Goal: Information Seeking & Learning: Learn about a topic

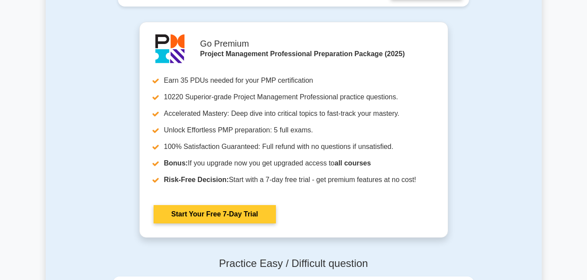
scroll to position [2247, 0]
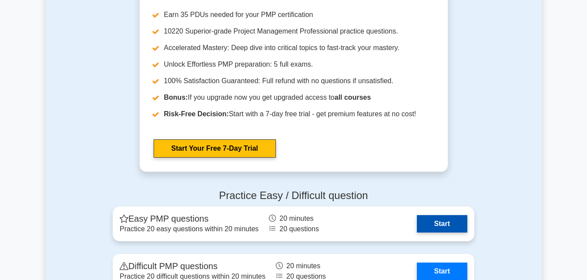
click at [447, 224] on link "Start" at bounding box center [442, 223] width 50 height 17
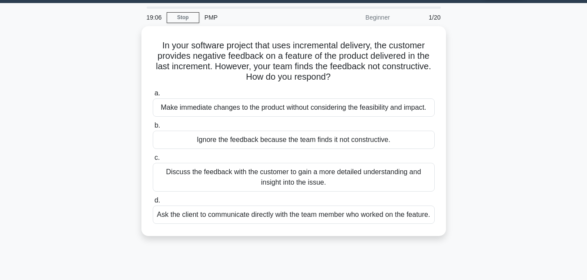
scroll to position [55, 0]
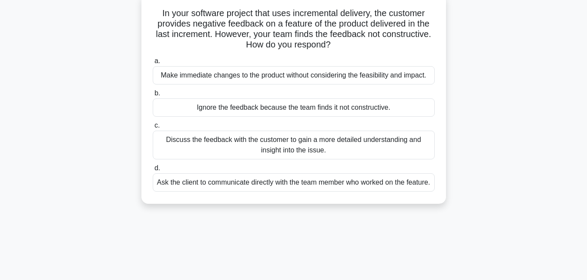
click at [338, 186] on div "Ask the client to communicate directly with the team member who worked on the f…" at bounding box center [294, 182] width 282 height 18
click at [153, 171] on input "d. Ask the client to communicate directly with the team member who worked on th…" at bounding box center [153, 168] width 0 height 6
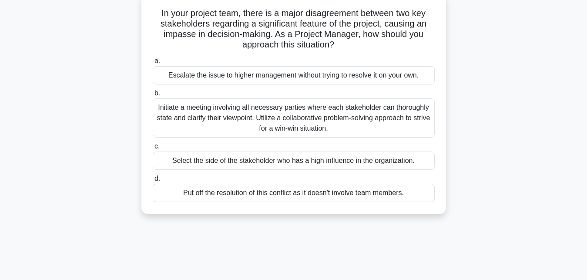
click at [288, 110] on div "Initiate a meeting involving all necessary parties where each stakeholder can t…" at bounding box center [294, 117] width 282 height 39
click at [153, 96] on input "b. Initiate a meeting involving all necessary parties where each stakeholder ca…" at bounding box center [153, 93] width 0 height 6
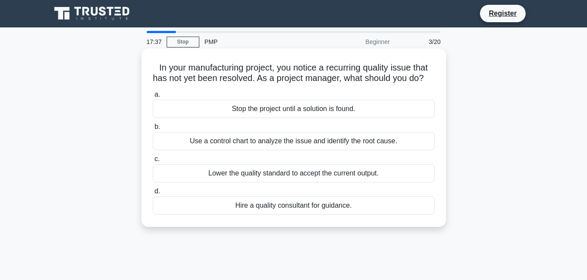
scroll to position [0, 0]
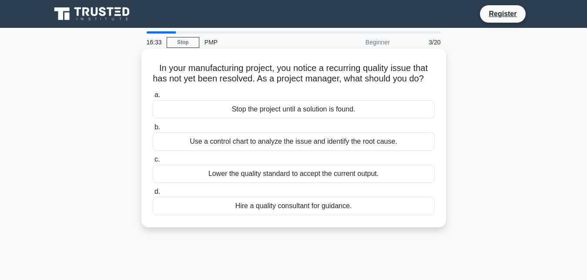
click at [290, 140] on div "Use a control chart to analyze the issue and identify the root cause." at bounding box center [294, 141] width 282 height 18
click at [153, 130] on input "b. Use a control chart to analyze the issue and identify the root cause." at bounding box center [153, 127] width 0 height 6
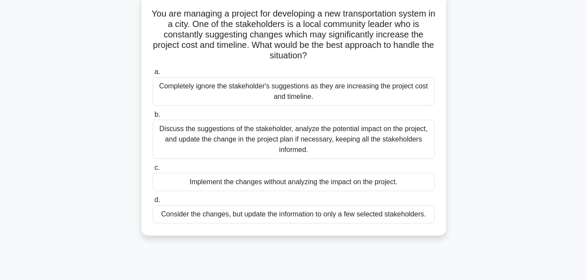
scroll to position [55, 0]
click at [288, 131] on div "Discuss the suggestions of the stakeholder, analyze the potential impact on the…" at bounding box center [294, 138] width 282 height 39
click at [153, 117] on input "b. Discuss the suggestions of the stakeholder, analyze the potential impact on …" at bounding box center [153, 114] width 0 height 6
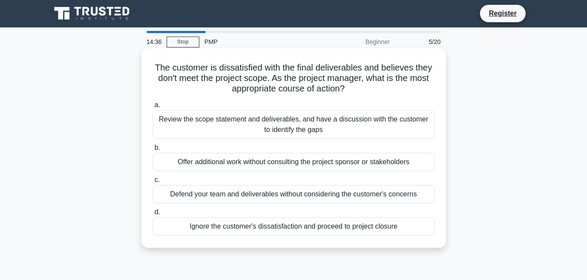
scroll to position [0, 0]
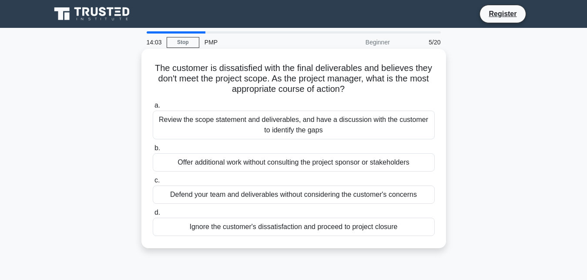
drag, startPoint x: 158, startPoint y: 67, endPoint x: 415, endPoint y: 238, distance: 309.0
click at [415, 238] on div "The customer is dissatisfied with the final deliverables and believes they don'…" at bounding box center [293, 148] width 297 height 192
copy div "a. Review the scope statement and deliverables, and have a discussion with the …"
click at [189, 96] on div "The customer is dissatisfied with the final deliverables and believes they don'…" at bounding box center [293, 148] width 297 height 192
click at [190, 119] on div "Review the scope statement and deliverables, and have a discussion with the cus…" at bounding box center [294, 124] width 282 height 29
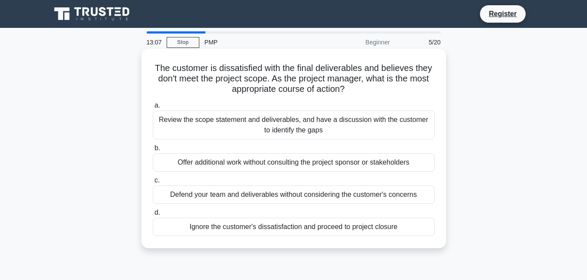
click at [153, 108] on input "a. Review the scope statement and deliverables, and have a discussion with the …" at bounding box center [153, 106] width 0 height 6
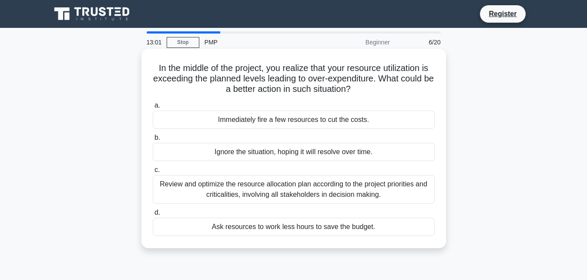
drag, startPoint x: 160, startPoint y: 65, endPoint x: 200, endPoint y: 149, distance: 93.4
click at [411, 243] on div "In the middle of the project, you realize that your resource utilization is exc…" at bounding box center [293, 148] width 297 height 192
copy div "a. Immediately fire a few resources to cut the costs. b. Ignore the situation, …"
click at [185, 158] on div "Ignore the situation, hoping it will resolve over time." at bounding box center [294, 152] width 282 height 18
click at [153, 140] on input "b. Ignore the situation, hoping it will resolve over time." at bounding box center [153, 138] width 0 height 6
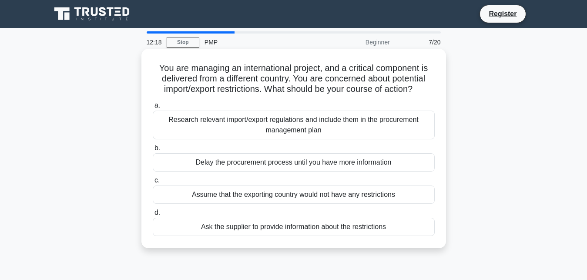
click at [215, 193] on div "Assume that the exporting country would not have any restrictions" at bounding box center [294, 194] width 282 height 18
click at [153, 183] on input "c. Assume that the exporting country would not have any restrictions" at bounding box center [153, 180] width 0 height 6
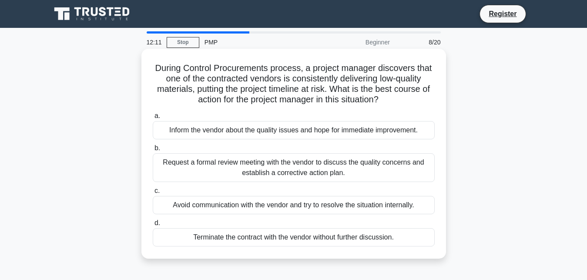
drag, startPoint x: 155, startPoint y: 64, endPoint x: 304, endPoint y: 176, distance: 186.1
click at [459, 244] on div "During Control Procurements process, a project manager discovers that one of th…" at bounding box center [294, 161] width 496 height 220
copy div "a. Inform the vendor about the quality issues and hope for immediate improvemen…"
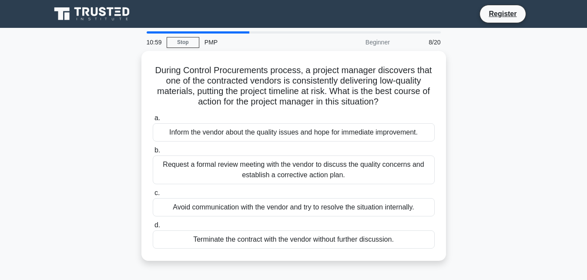
click at [507, 94] on div "During Control Procurements process, a project manager discovers that one of th…" at bounding box center [294, 161] width 496 height 220
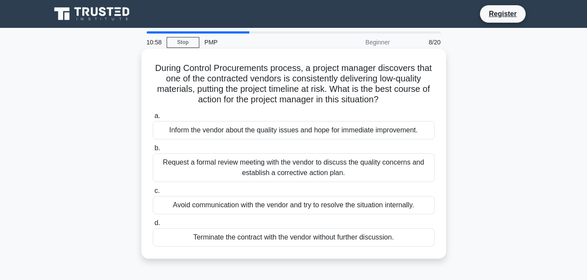
click at [215, 237] on div "Terminate the contract with the vendor without further discussion." at bounding box center [294, 237] width 282 height 18
click at [153, 226] on input "d. Terminate the contract with the vendor without further discussion." at bounding box center [153, 223] width 0 height 6
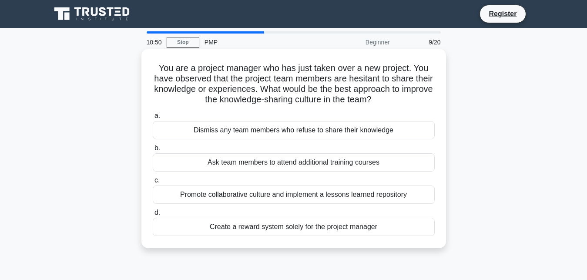
drag, startPoint x: 160, startPoint y: 66, endPoint x: 415, endPoint y: 237, distance: 306.9
click at [415, 237] on div "You are a project manager who has just taken over a new project. You have obser…" at bounding box center [293, 148] width 297 height 192
copy div "a. Dismiss any team members who refuse to share their knowledge b. Ask team mem…"
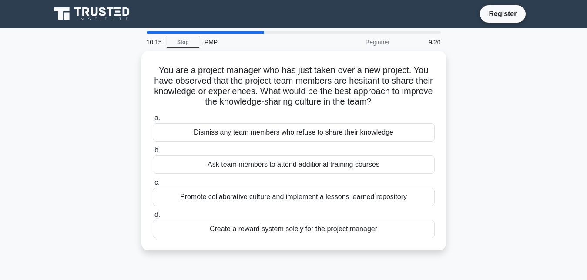
click at [537, 130] on div "You are a project manager who has just taken over a new project. You have obser…" at bounding box center [294, 156] width 496 height 210
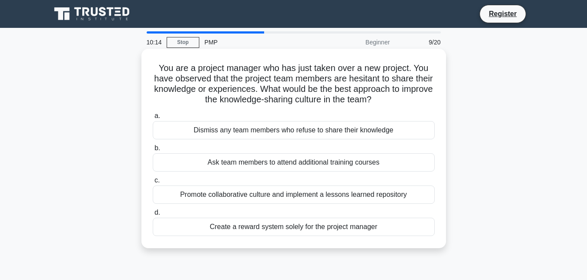
click at [190, 196] on div "Promote collaborative culture and implement a lessons learned repository" at bounding box center [294, 194] width 282 height 18
click at [153, 183] on input "c. Promote collaborative culture and implement a lessons learned repository" at bounding box center [153, 180] width 0 height 6
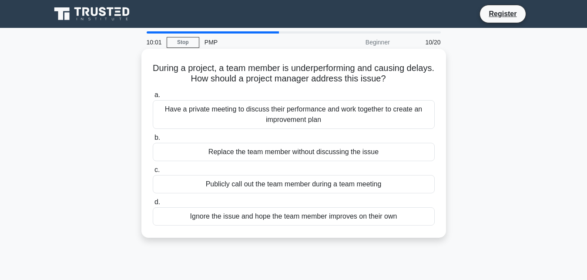
drag, startPoint x: 156, startPoint y: 68, endPoint x: 421, endPoint y: 221, distance: 305.7
click at [421, 221] on div "During a project, a team member is underperforming and causing delays. How shou…" at bounding box center [293, 143] width 297 height 182
copy div "a. Have a private meeting to discuss their performance and work together to cre…"
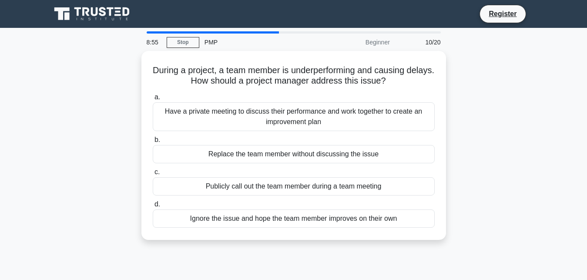
click at [506, 138] on div "During a project, a team member is underperforming and causing delays. How shou…" at bounding box center [294, 150] width 496 height 199
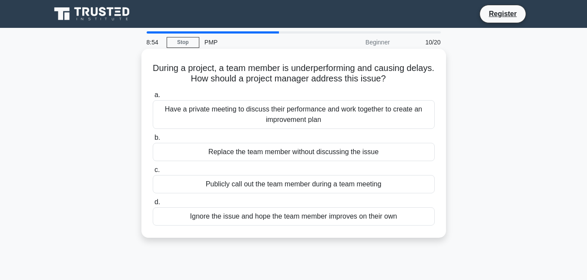
click at [238, 109] on div "Have a private meeting to discuss their performance and work together to create…" at bounding box center [294, 114] width 282 height 29
click at [153, 98] on input "a. Have a private meeting to discuss their performance and work together to cre…" at bounding box center [153, 95] width 0 height 6
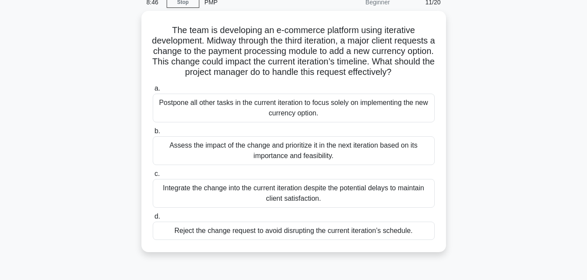
scroll to position [63, 0]
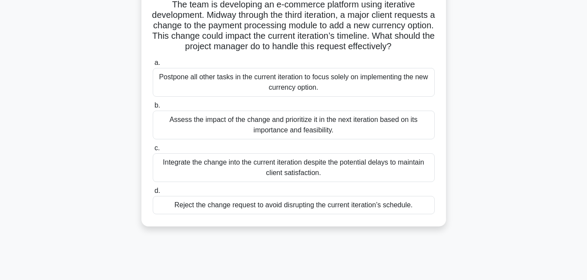
drag, startPoint x: 173, startPoint y: 64, endPoint x: 418, endPoint y: 208, distance: 284.6
click at [418, 208] on div "The team is developing an e-commerce platform using iterative development. Midw…" at bounding box center [293, 106] width 297 height 234
copy div "a. Postpone all other tasks in the current iteration to focus solely on impleme…"
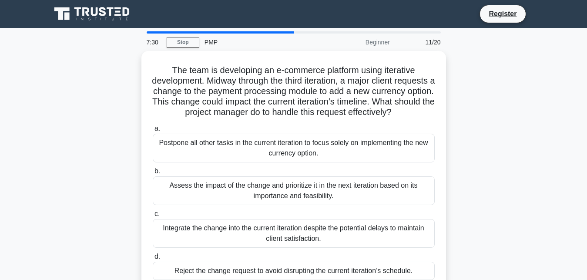
scroll to position [190, 0]
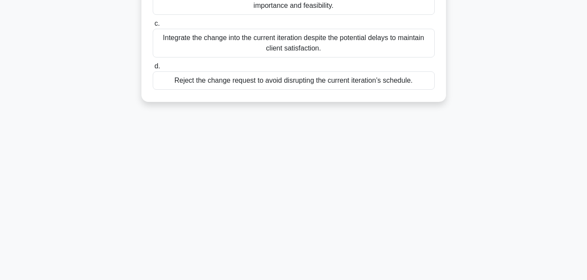
click at [557, 55] on main "7:28 Stop PMP Beginner 11/20 The team is developing an e-commerce platform usin…" at bounding box center [293, 59] width 587 height 442
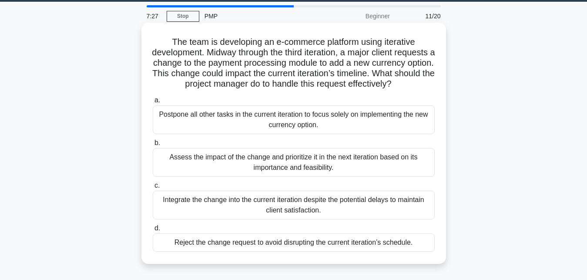
scroll to position [26, 0]
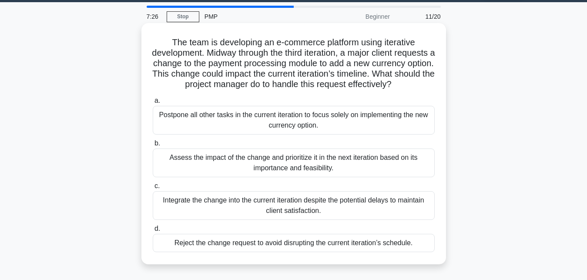
click at [224, 200] on div "Integrate the change into the current iteration despite the potential delays to…" at bounding box center [294, 205] width 282 height 29
click at [153, 189] on input "c. Integrate the change into the current iteration despite the potential delays…" at bounding box center [153, 186] width 0 height 6
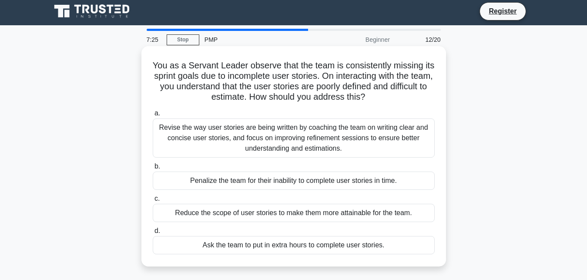
scroll to position [0, 0]
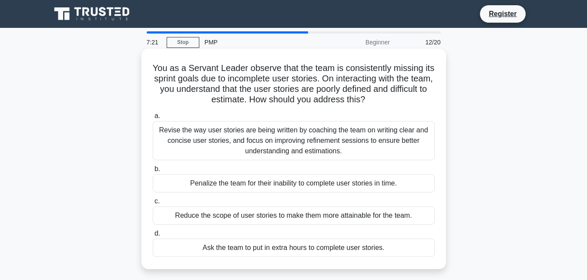
drag, startPoint x: 156, startPoint y: 63, endPoint x: 286, endPoint y: 107, distance: 137.0
click at [391, 258] on div "You as a Servant Leader observe that the team is consistently missing its sprin…" at bounding box center [293, 158] width 297 height 213
copy div "a. Revise the way user stories are being written by coaching the team on writin…"
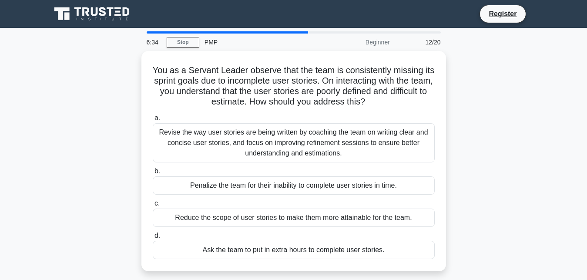
drag, startPoint x: 553, startPoint y: 137, endPoint x: 452, endPoint y: 119, distance: 102.5
click at [545, 137] on main "6:34 Stop PMP Beginner 12/20 You as a Servant Leader observe that the team is c…" at bounding box center [293, 249] width 587 height 442
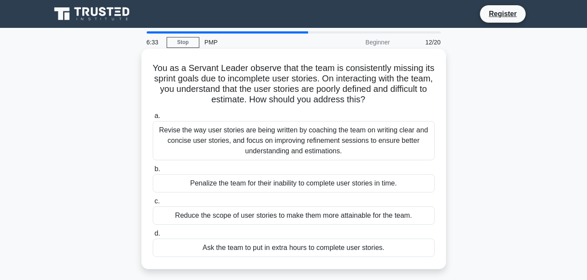
click at [209, 132] on div "Revise the way user stories are being written by coaching the team on writing c…" at bounding box center [294, 140] width 282 height 39
click at [153, 119] on input "a. Revise the way user stories are being written by coaching the team on writin…" at bounding box center [153, 116] width 0 height 6
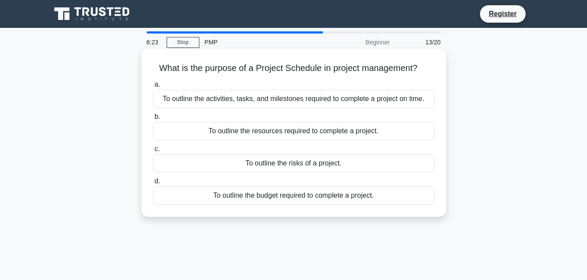
drag, startPoint x: 160, startPoint y: 66, endPoint x: 382, endPoint y: 197, distance: 258.1
click at [382, 197] on div "What is the purpose of a Project Schedule in project management? .spinner_0XTQ{…" at bounding box center [293, 132] width 297 height 161
copy div "a. To outline the activities, tasks, and milestones required to complete a proj…"
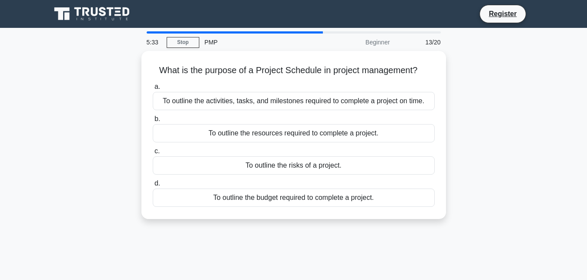
drag, startPoint x: 480, startPoint y: 150, endPoint x: 448, endPoint y: 135, distance: 35.8
click at [480, 149] on div "What is the purpose of a Project Schedule in project management? .spinner_0XTQ{…" at bounding box center [294, 140] width 496 height 178
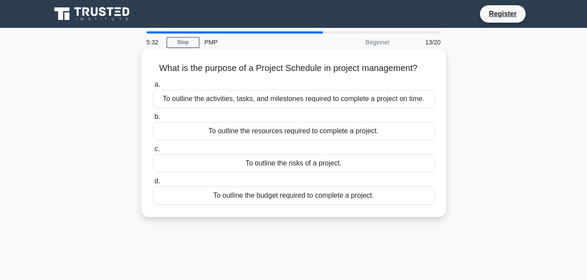
click at [239, 98] on div "To outline the activities, tasks, and milestones required to complete a project…" at bounding box center [294, 99] width 282 height 18
click at [153, 87] on input "a. To outline the activities, tasks, and milestones required to complete a proj…" at bounding box center [153, 85] width 0 height 6
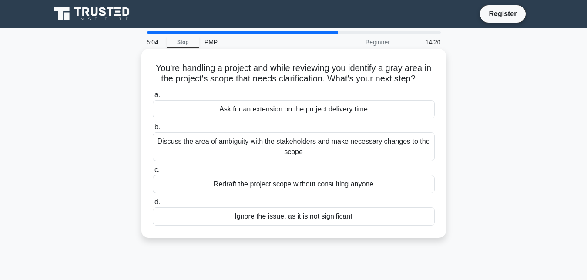
drag, startPoint x: 156, startPoint y: 69, endPoint x: 358, endPoint y: 227, distance: 256.8
click at [358, 227] on div "You're handling a project and while reviewing you identify a gray area in the p…" at bounding box center [293, 143] width 297 height 182
copy div "a. Ask for an extension on the project delivery time b. Discuss the area of amb…"
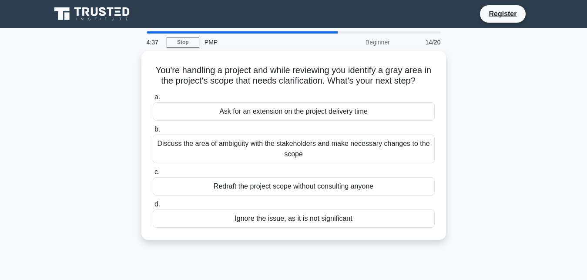
click at [482, 166] on div "You're handling a project and while reviewing you identify a gray area in the p…" at bounding box center [294, 150] width 496 height 199
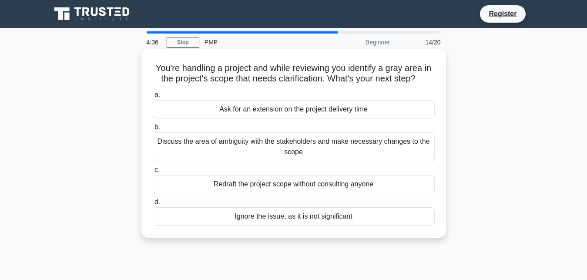
click at [176, 139] on div "Discuss the area of ambiguity with the stakeholders and make necessary changes …" at bounding box center [294, 146] width 282 height 29
click at [153, 130] on input "b. Discuss the area of ambiguity with the stakeholders and make necessary chang…" at bounding box center [153, 127] width 0 height 6
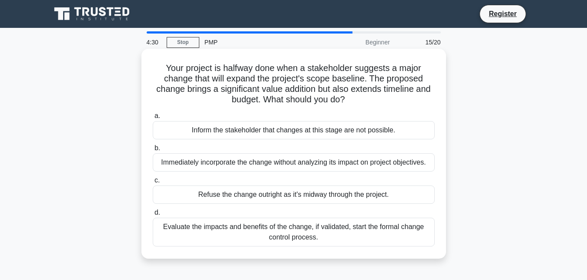
drag, startPoint x: 153, startPoint y: 65, endPoint x: 341, endPoint y: 240, distance: 257.3
click at [341, 240] on div "Your project is halfway done when a stakeholder suggests a major change that wi…" at bounding box center [293, 153] width 297 height 203
copy div "a. Inform the stakeholder that changes at this stage are not possible. b. Immed…"
drag, startPoint x: 514, startPoint y: 178, endPoint x: 425, endPoint y: 200, distance: 92.2
click at [490, 184] on div "Your project is halfway done when a stakeholder suggests a major change that wi…" at bounding box center [294, 161] width 496 height 220
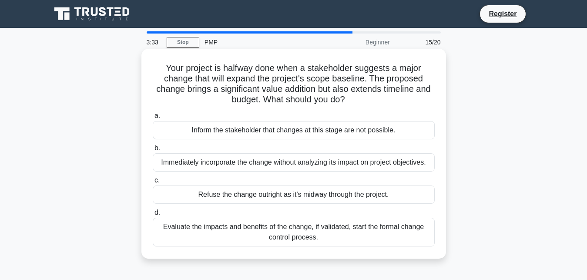
click at [273, 227] on div "Evaluate the impacts and benefits of the change, if validated, start the formal…" at bounding box center [294, 231] width 282 height 29
click at [153, 215] on input "d. Evaluate the impacts and benefits of the change, if validated, start the for…" at bounding box center [153, 213] width 0 height 6
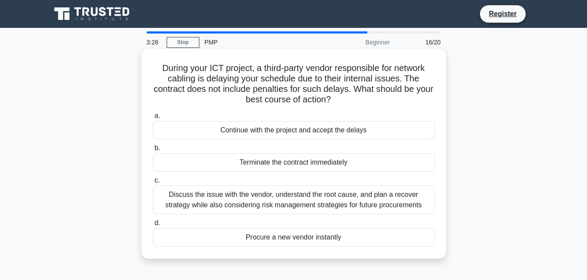
drag, startPoint x: 163, startPoint y: 65, endPoint x: 356, endPoint y: 248, distance: 265.8
click at [356, 248] on div "During your ICT project, a third-party vendor responsible for network cabling i…" at bounding box center [293, 153] width 297 height 203
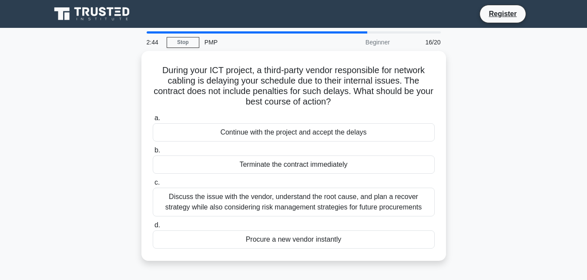
drag, startPoint x: 546, startPoint y: 197, endPoint x: 488, endPoint y: 200, distance: 58.4
click at [534, 197] on main "2:44 Stop PMP Beginner 16/20 During your ICT project, a third-party vendor resp…" at bounding box center [293, 249] width 587 height 442
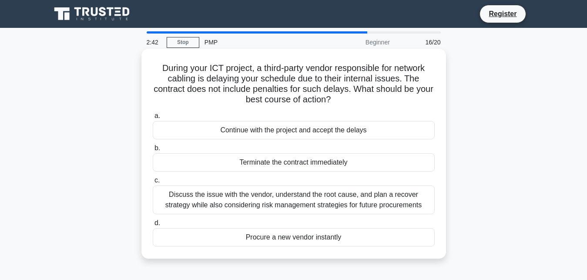
click at [282, 237] on div "Procure a new vendor instantly" at bounding box center [294, 237] width 282 height 18
click at [153, 226] on input "d. Procure a new vendor instantly" at bounding box center [153, 223] width 0 height 6
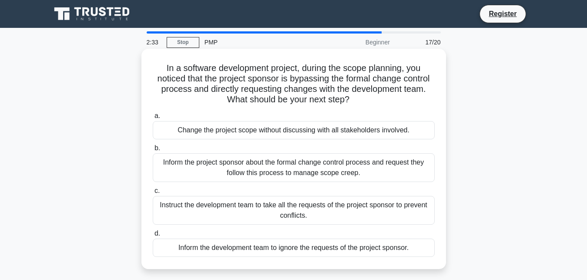
drag, startPoint x: 168, startPoint y: 64, endPoint x: 436, endPoint y: 252, distance: 327.2
click at [436, 252] on div "In a software development project, during the scope planning, you noticed that …" at bounding box center [293, 158] width 297 height 213
drag, startPoint x: 500, startPoint y: 128, endPoint x: 407, endPoint y: 144, distance: 94.4
click at [502, 128] on div "In a software development project, during the scope planning, you noticed that …" at bounding box center [294, 166] width 496 height 230
click at [220, 163] on div "Inform the project sponsor about the formal change control process and request …" at bounding box center [294, 167] width 282 height 29
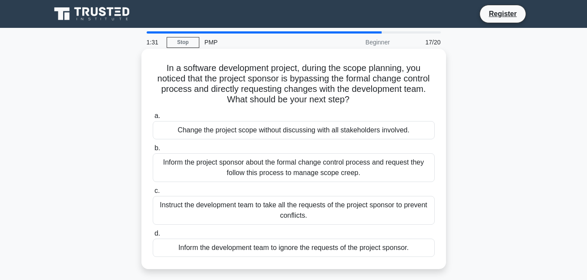
click at [153, 151] on input "b. Inform the project sponsor about the formal change control process and reque…" at bounding box center [153, 148] width 0 height 6
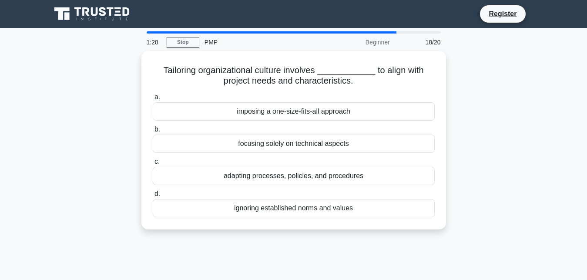
drag, startPoint x: 165, startPoint y: 79, endPoint x: 373, endPoint y: 230, distance: 256.9
click at [373, 230] on div "Tailoring organizational culture involves ____________ to align with project ne…" at bounding box center [294, 145] width 496 height 189
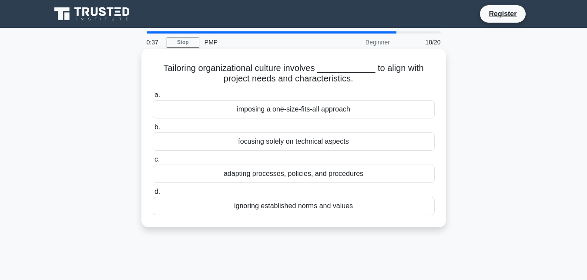
click at [378, 142] on div "focusing solely on technical aspects" at bounding box center [294, 141] width 282 height 18
click at [153, 130] on input "b. focusing solely on technical aspects" at bounding box center [153, 127] width 0 height 6
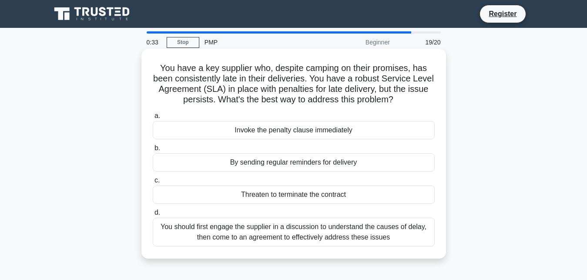
click at [258, 127] on div "Invoke the penalty clause immediately" at bounding box center [294, 130] width 282 height 18
click at [153, 119] on input "a. Invoke the penalty clause immediately" at bounding box center [153, 116] width 0 height 6
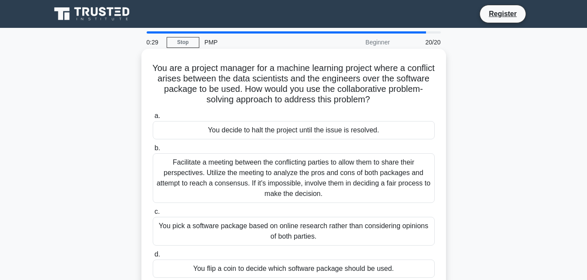
click at [196, 229] on div "You pick a software package based on online research rather than considering op…" at bounding box center [294, 231] width 282 height 29
click at [153, 214] on input "c. You pick a software package based on online research rather than considering…" at bounding box center [153, 212] width 0 height 6
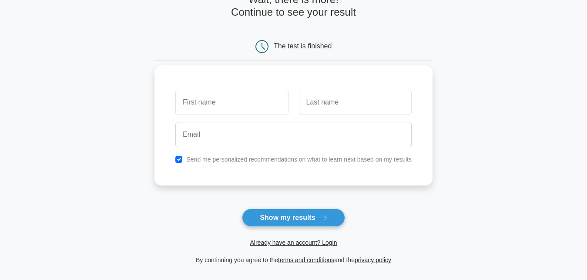
scroll to position [110, 0]
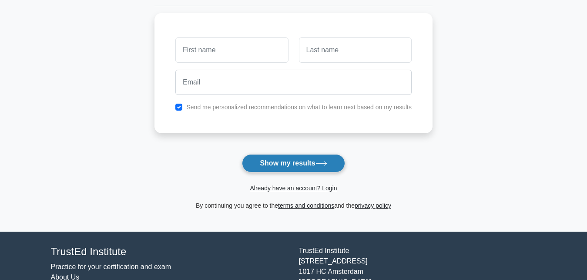
click at [306, 164] on button "Show my results" at bounding box center [293, 163] width 103 height 18
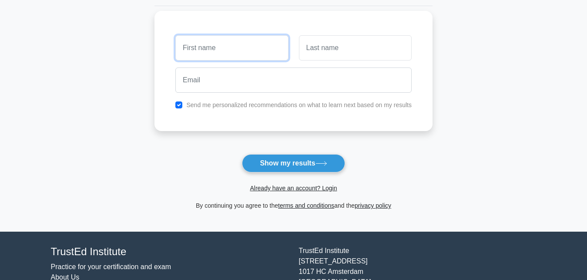
click at [208, 49] on input "text" at bounding box center [231, 47] width 113 height 25
type input "ة"
type input "mohamed"
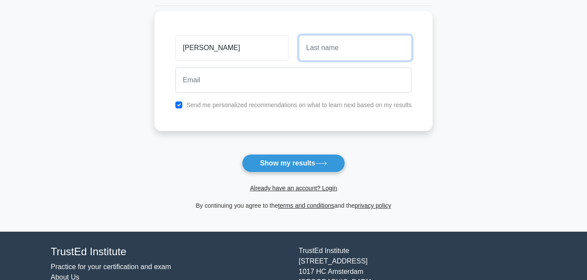
click at [337, 47] on input "text" at bounding box center [355, 47] width 113 height 25
type input "elgoghli"
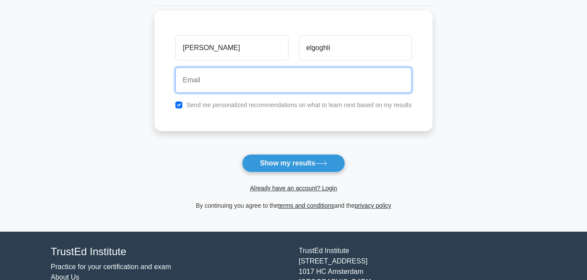
click at [229, 76] on input "email" at bounding box center [293, 79] width 236 height 25
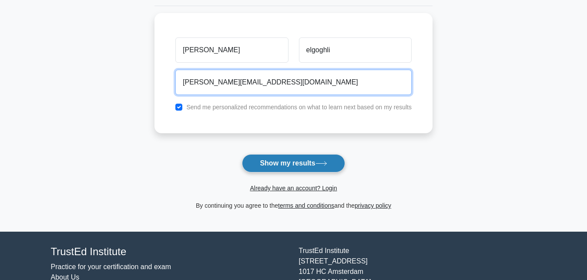
type input "mohamed_ezz_arab@yahoo.com"
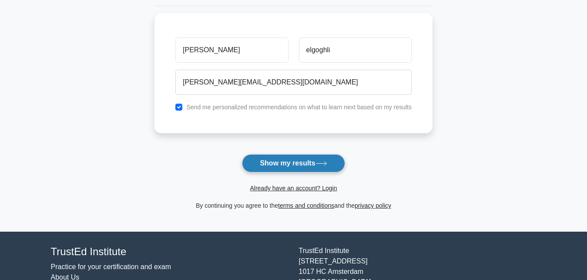
click at [293, 162] on button "Show my results" at bounding box center [293, 163] width 103 height 18
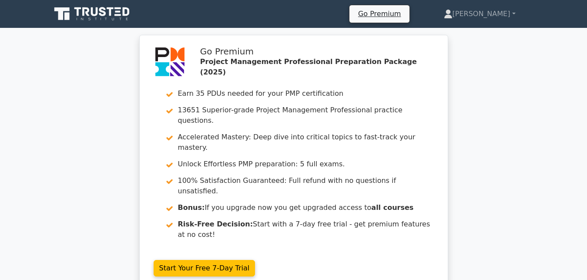
drag, startPoint x: 48, startPoint y: 114, endPoint x: 0, endPoint y: 21, distance: 104.6
click at [46, 109] on div "Go Premium Project Management Professional Preparation Package (2025) Earn 35 P…" at bounding box center [293, 168] width 587 height 266
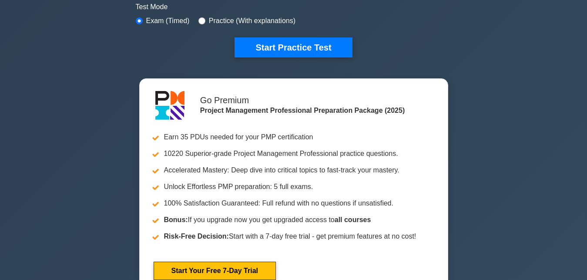
scroll to position [219, 0]
